Goal: Navigation & Orientation: Find specific page/section

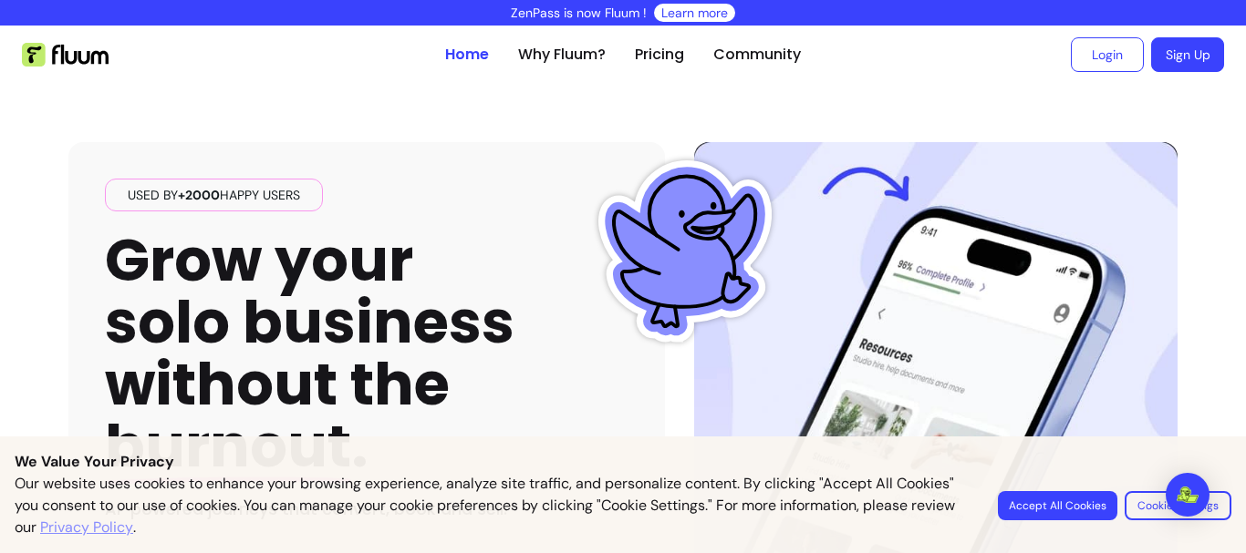
click at [1143, 493] on button "Cookie Settings" at bounding box center [1177, 505] width 107 height 29
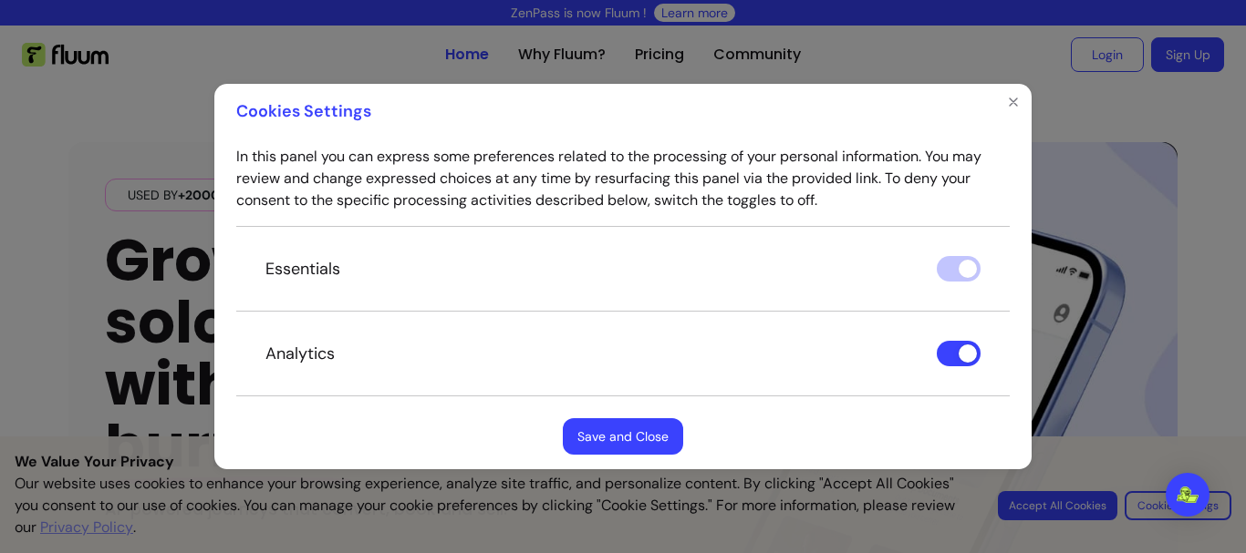
click at [595, 429] on button "Save and Close" at bounding box center [623, 437] width 120 height 36
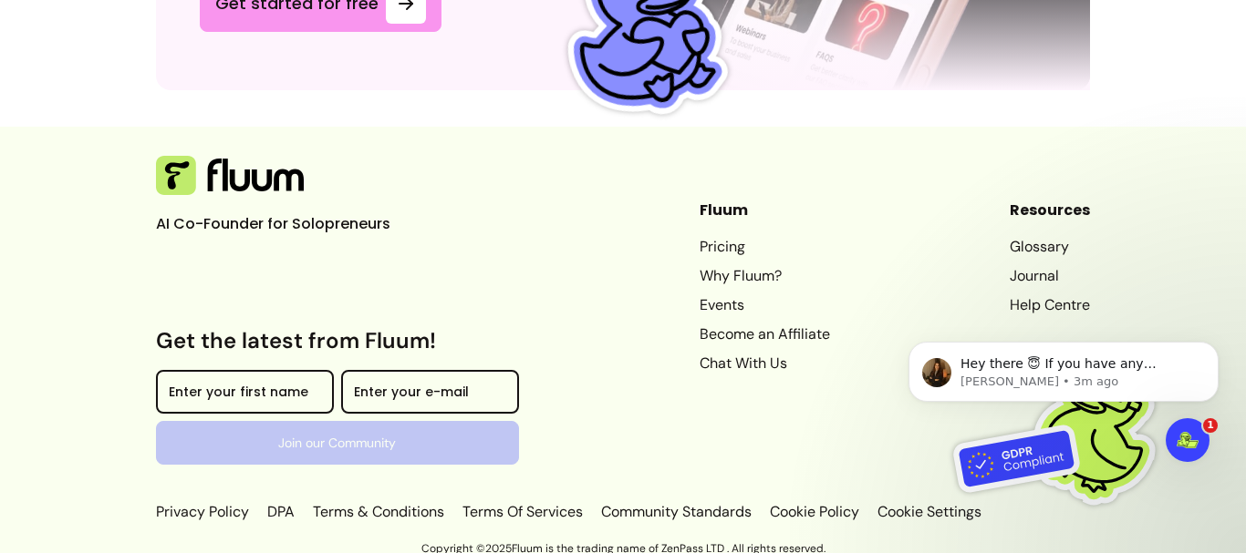
scroll to position [5193, 0]
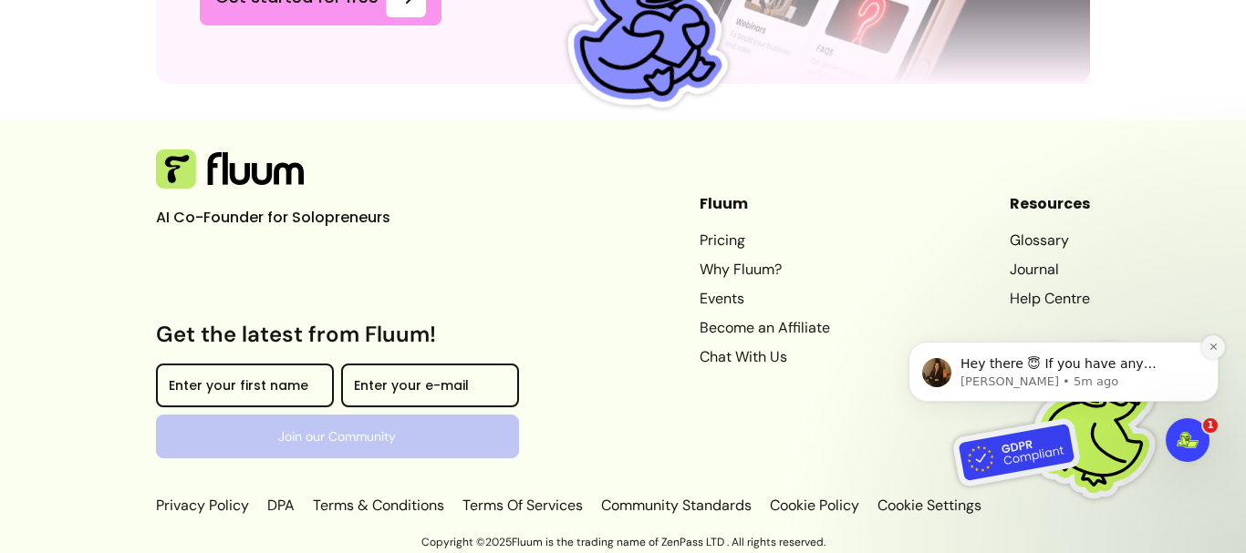
click at [1214, 345] on icon "Dismiss notification" at bounding box center [1213, 347] width 10 height 10
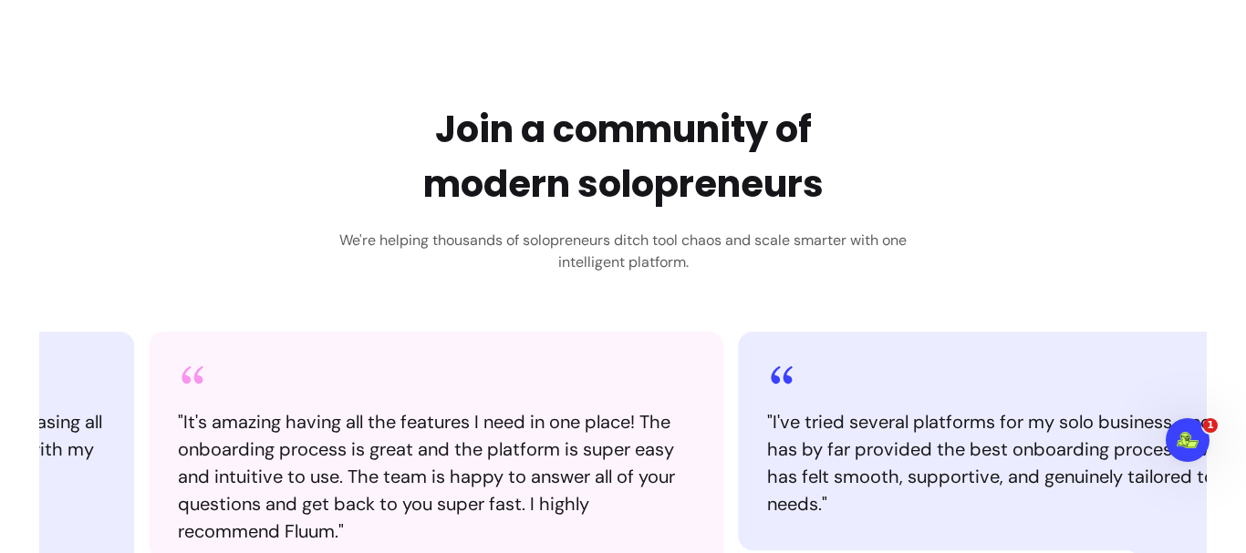
scroll to position [0, 0]
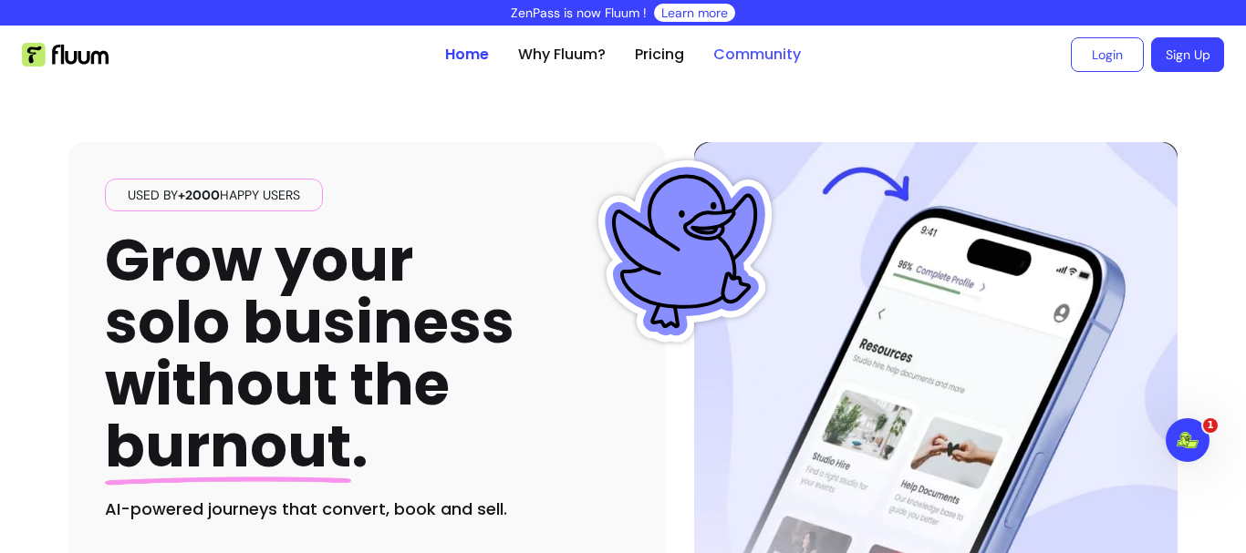
click at [725, 48] on link "Community" at bounding box center [757, 55] width 88 height 22
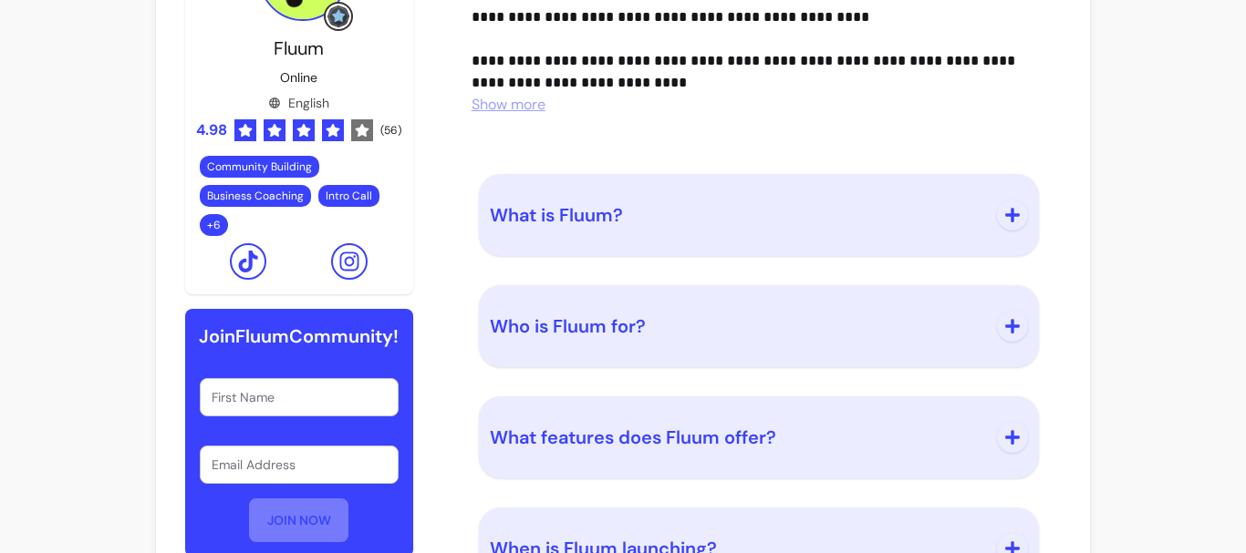
scroll to position [2254, 0]
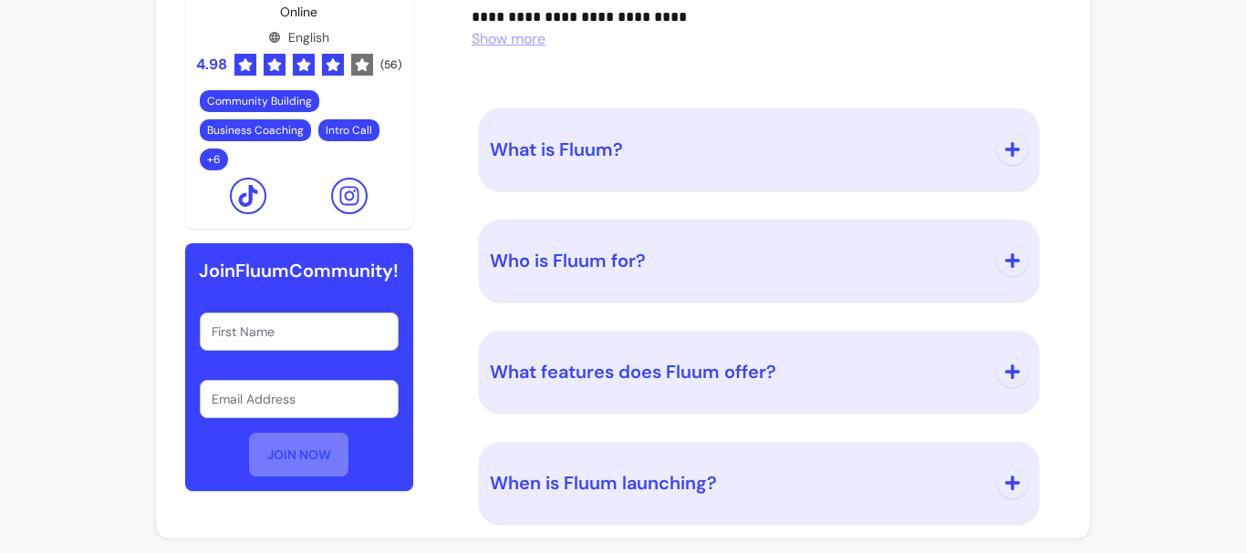
click at [347, 197] on icon at bounding box center [349, 196] width 22 height 22
